Goal: Information Seeking & Learning: Compare options

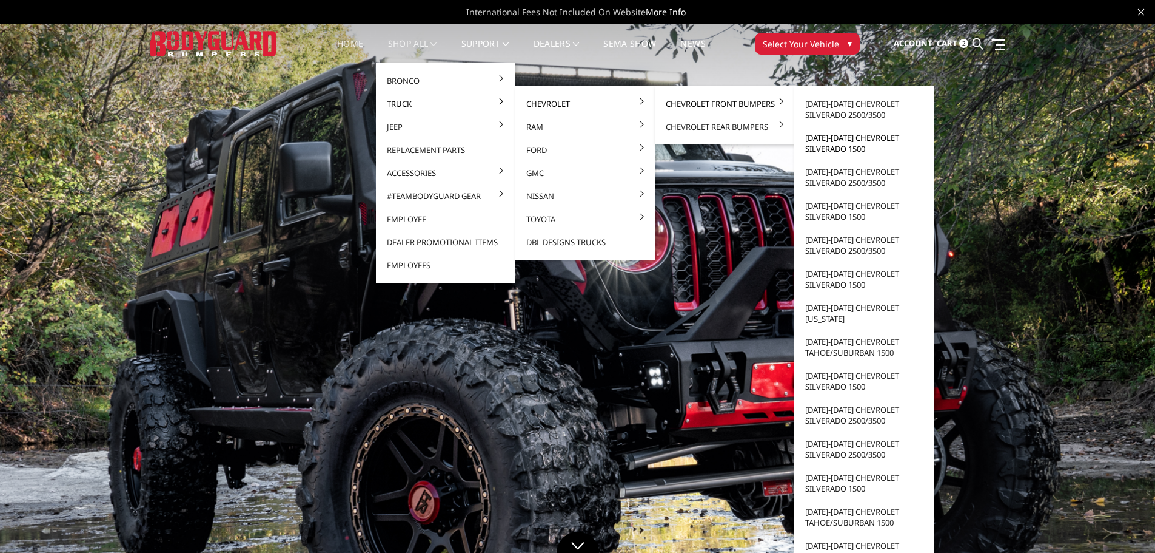
click at [844, 147] on link "[DATE]-[DATE] Chevrolet Silverado 1500" at bounding box center [864, 143] width 130 height 34
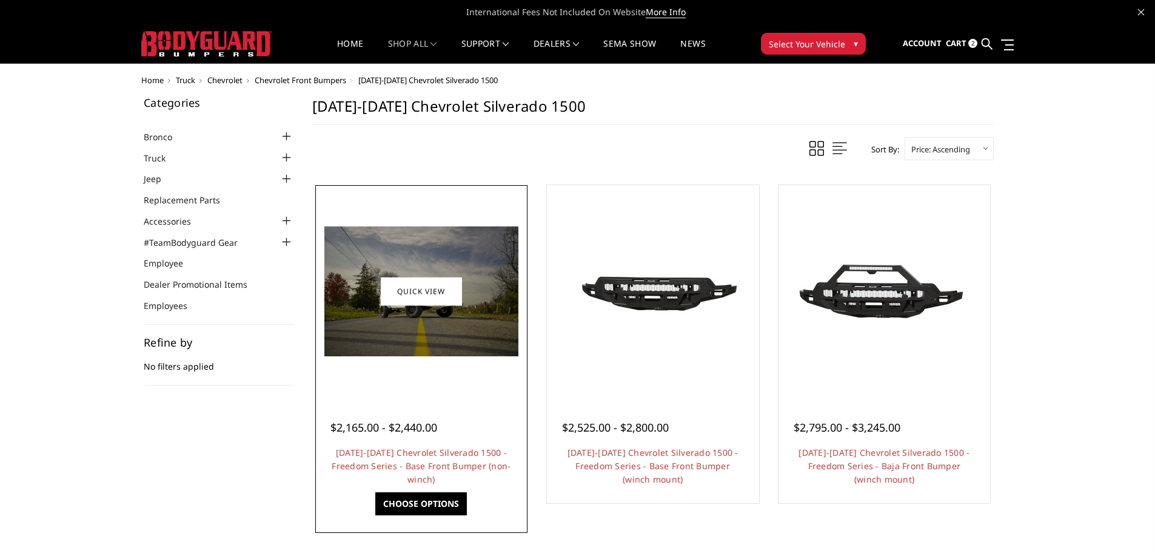
click at [440, 204] on div at bounding box center [421, 291] width 206 height 206
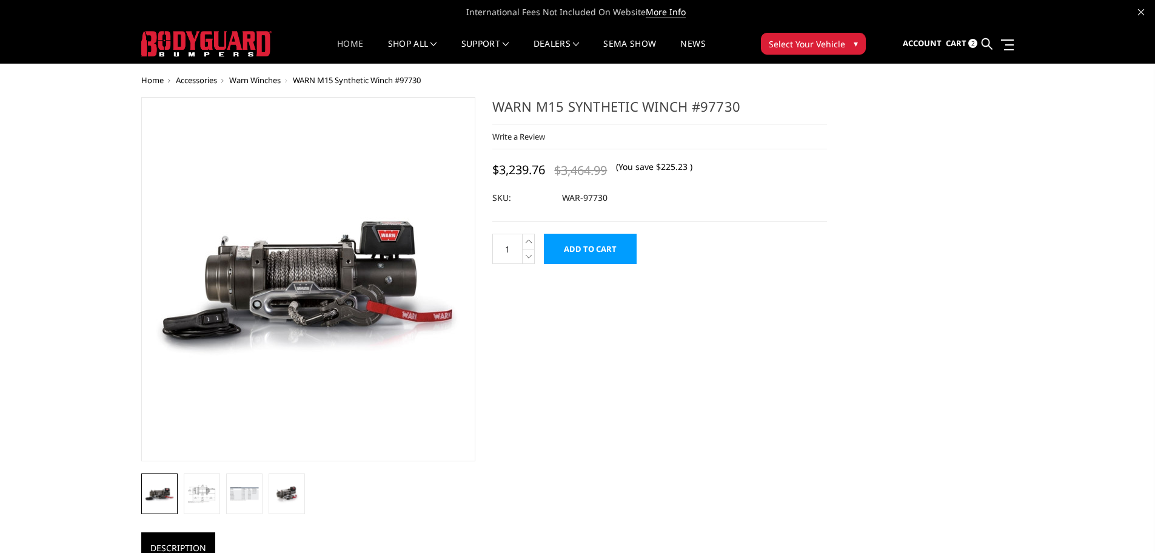
click at [343, 41] on link "Home" at bounding box center [350, 51] width 26 height 24
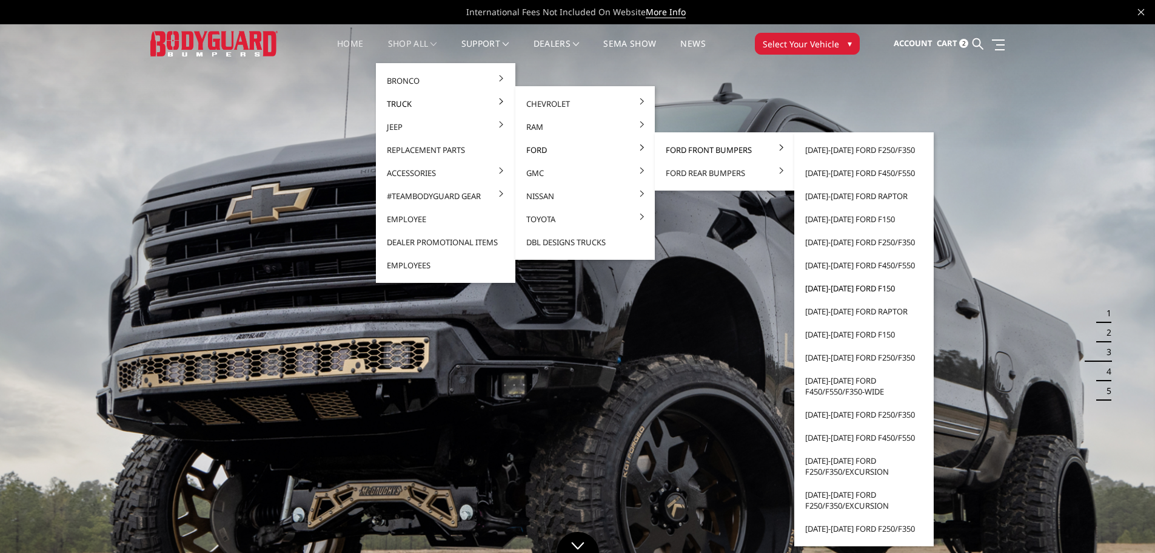
click at [845, 286] on link "[DATE]-[DATE] Ford F150" at bounding box center [864, 288] width 130 height 23
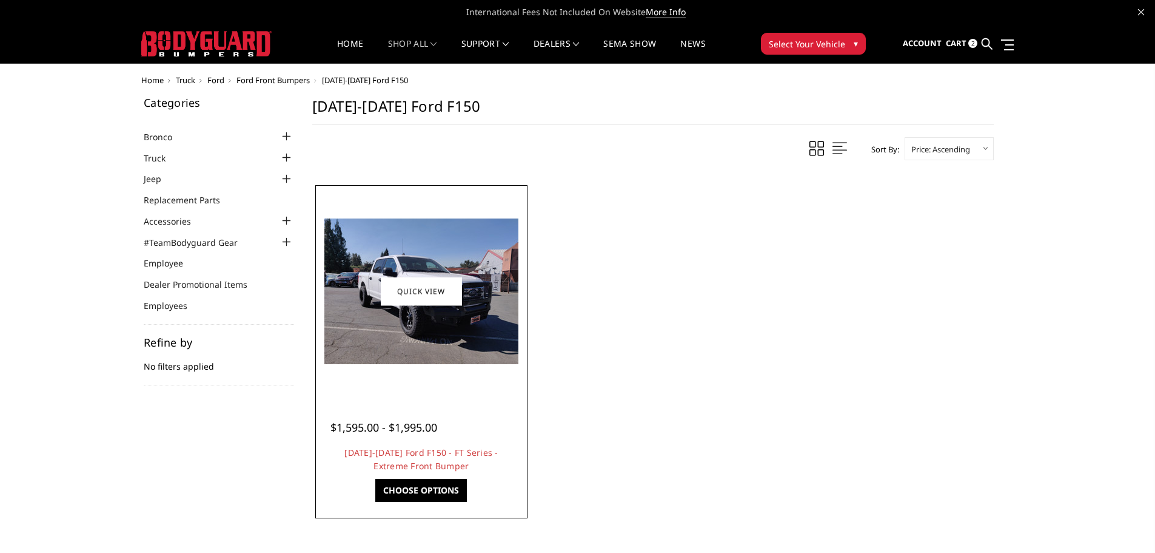
click at [379, 242] on img at bounding box center [421, 291] width 194 height 146
